Goal: Information Seeking & Learning: Learn about a topic

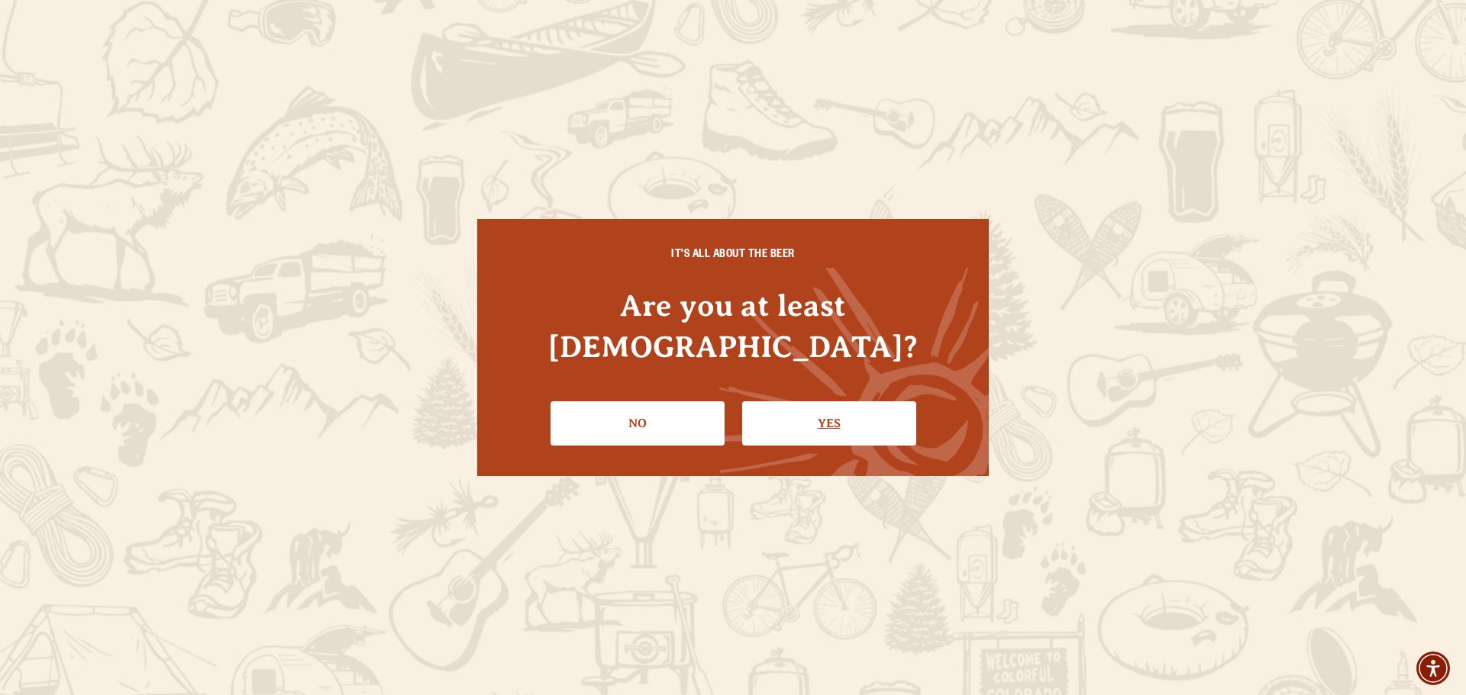
click at [823, 402] on link "Yes" at bounding box center [829, 424] width 174 height 44
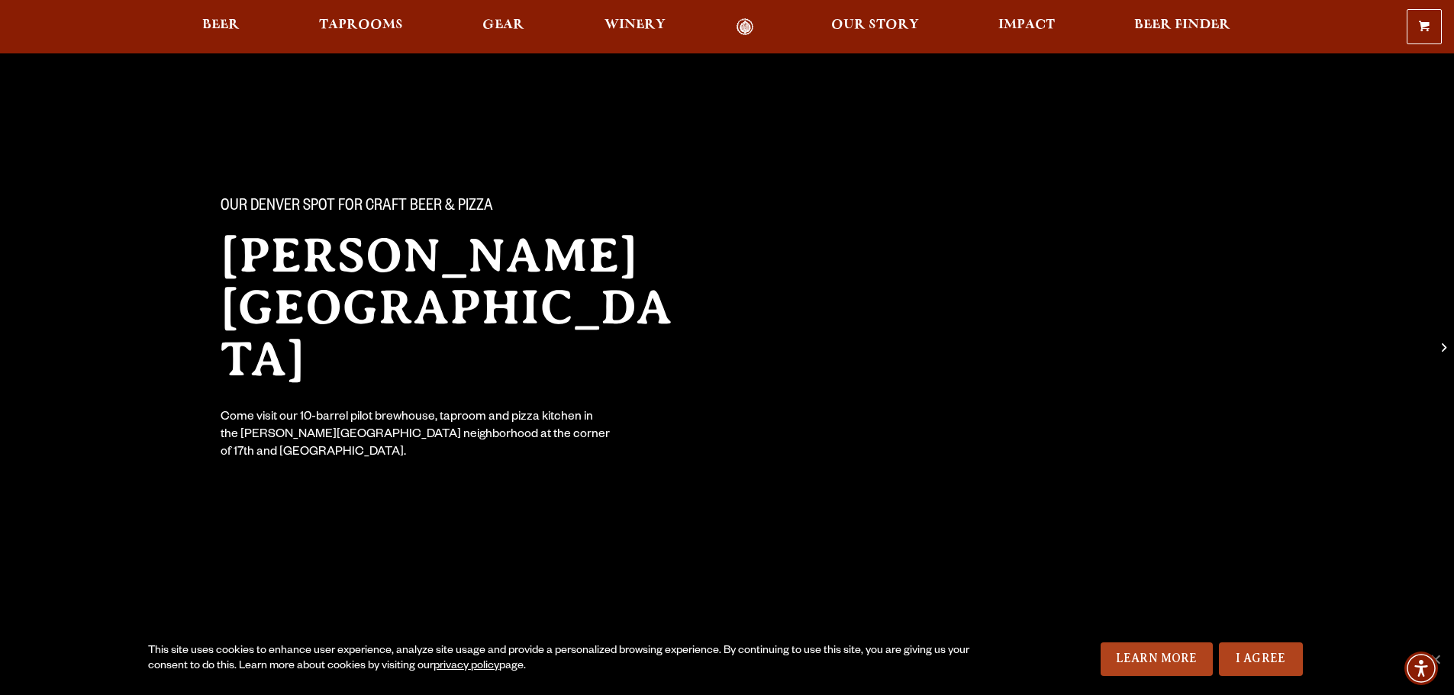
scroll to position [76, 0]
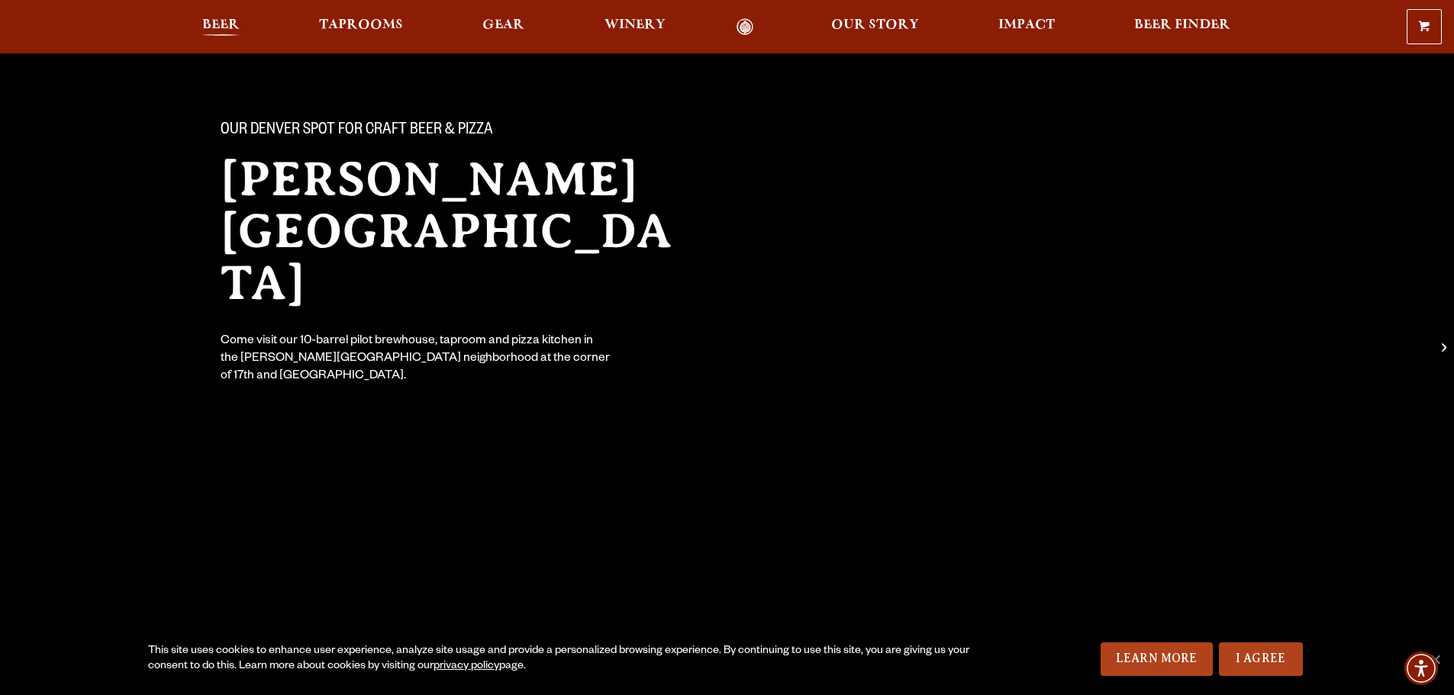
click at [224, 23] on span "Beer" at bounding box center [220, 25] width 37 height 12
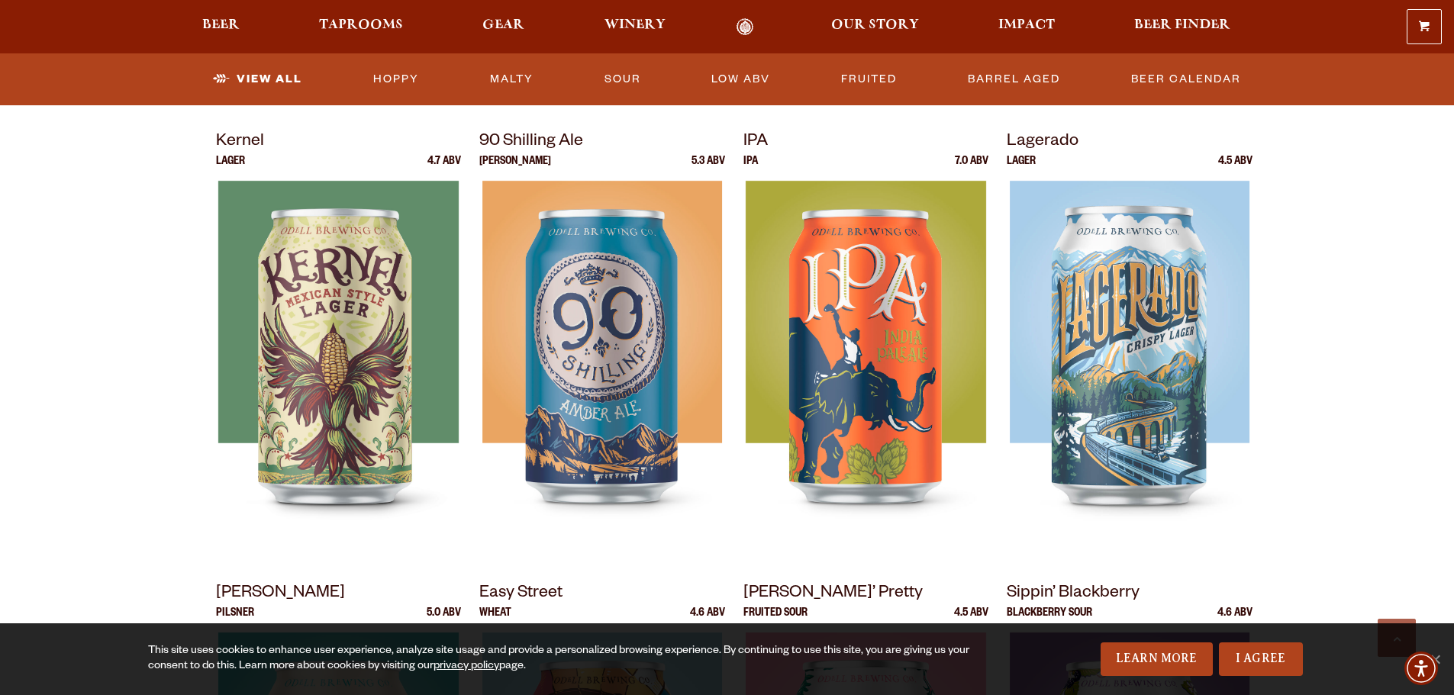
scroll to position [611, 0]
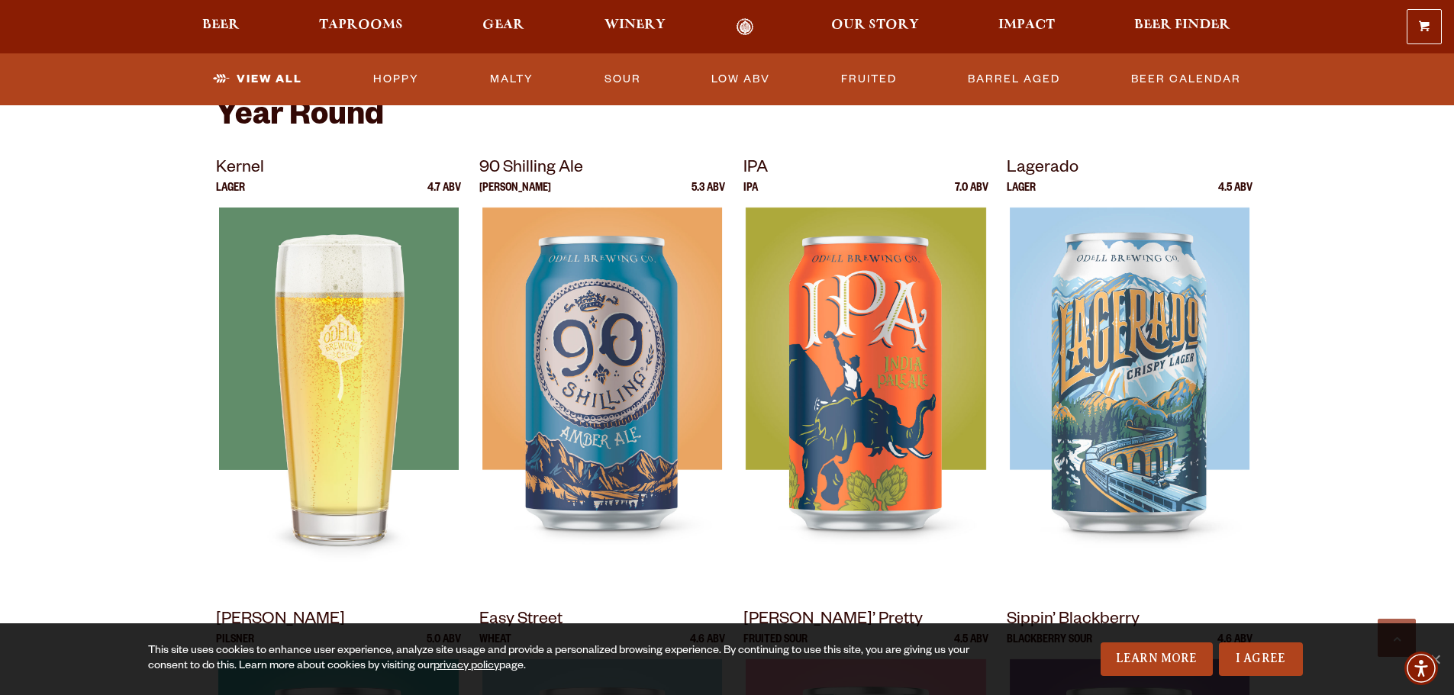
click at [357, 376] on img at bounding box center [338, 399] width 240 height 382
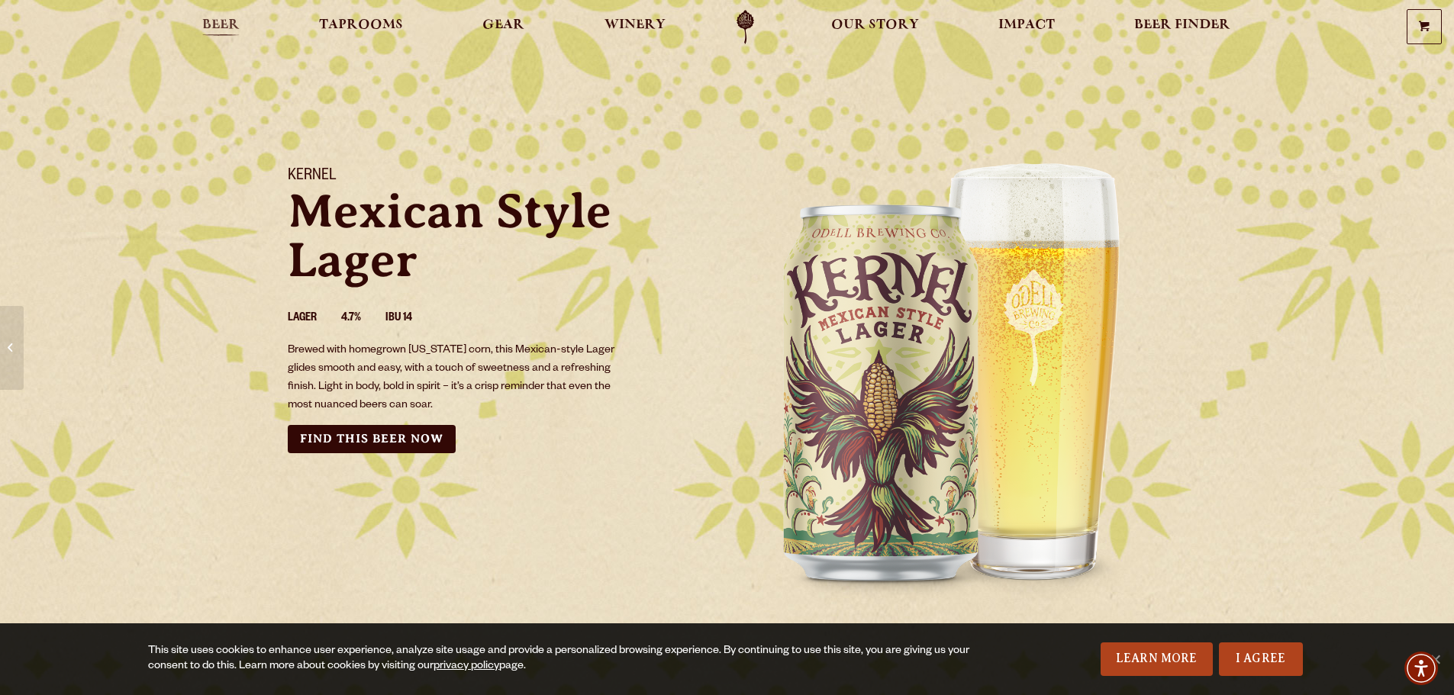
click at [215, 24] on span "Beer" at bounding box center [220, 25] width 37 height 12
